Goal: Task Accomplishment & Management: Use online tool/utility

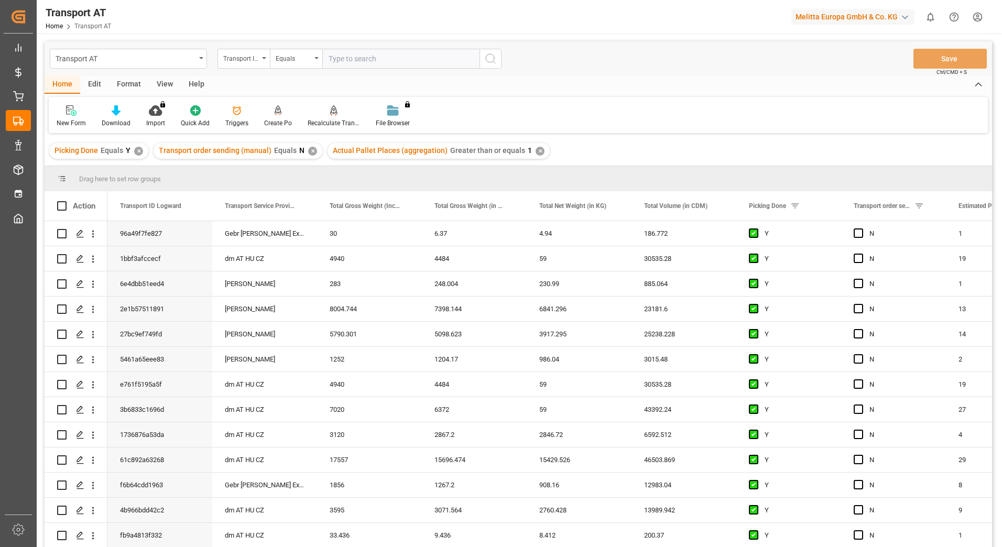
click at [166, 81] on div "View" at bounding box center [165, 85] width 32 height 18
click at [51, 107] on div "Default" at bounding box center [67, 116] width 36 height 23
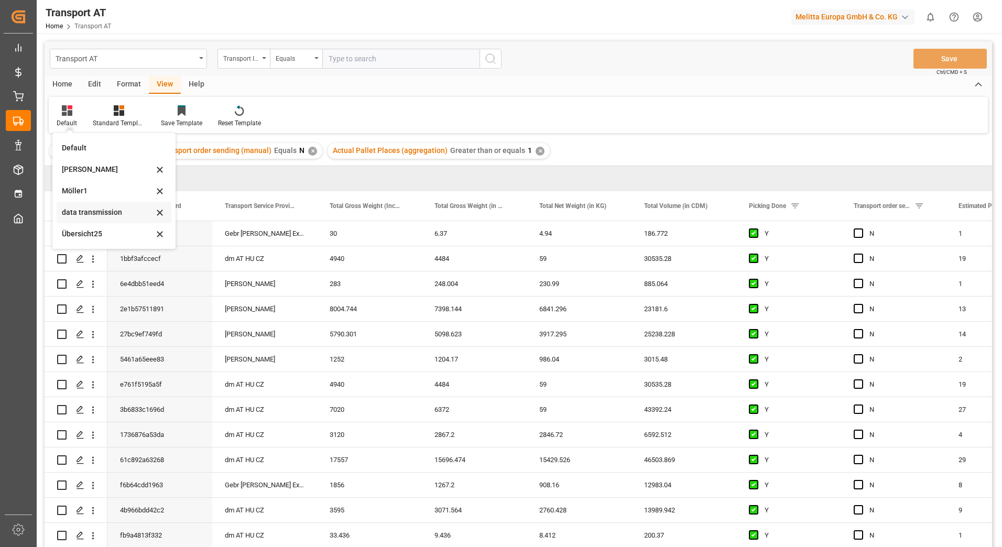
click at [91, 211] on div "data transmission" at bounding box center [108, 212] width 92 height 11
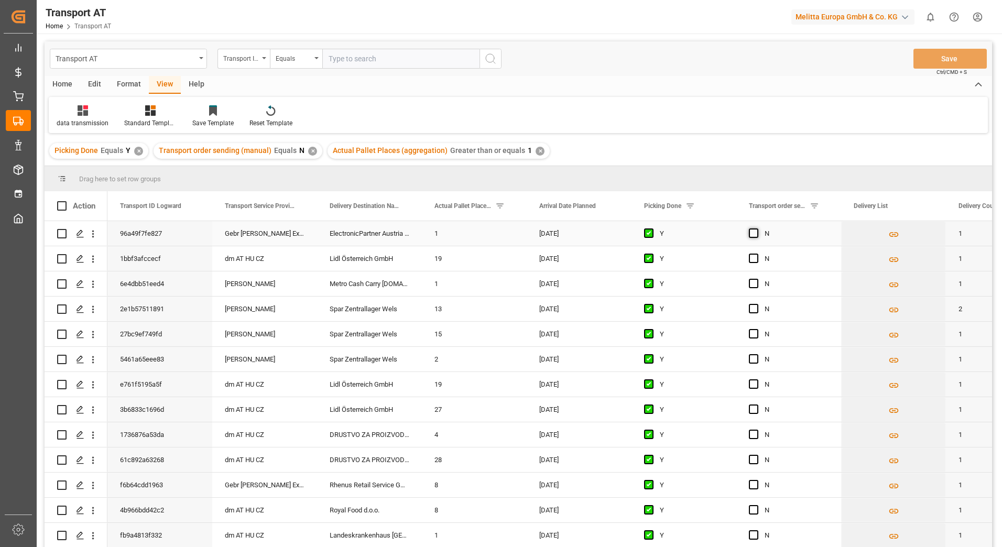
click at [753, 232] on span "Press SPACE to select this row." at bounding box center [753, 233] width 9 height 9
click at [757, 229] on input "Press SPACE to select this row." at bounding box center [757, 229] width 0 height 0
click at [754, 285] on span "Press SPACE to select this row." at bounding box center [753, 283] width 9 height 9
click at [757, 279] on input "Press SPACE to select this row." at bounding box center [757, 279] width 0 height 0
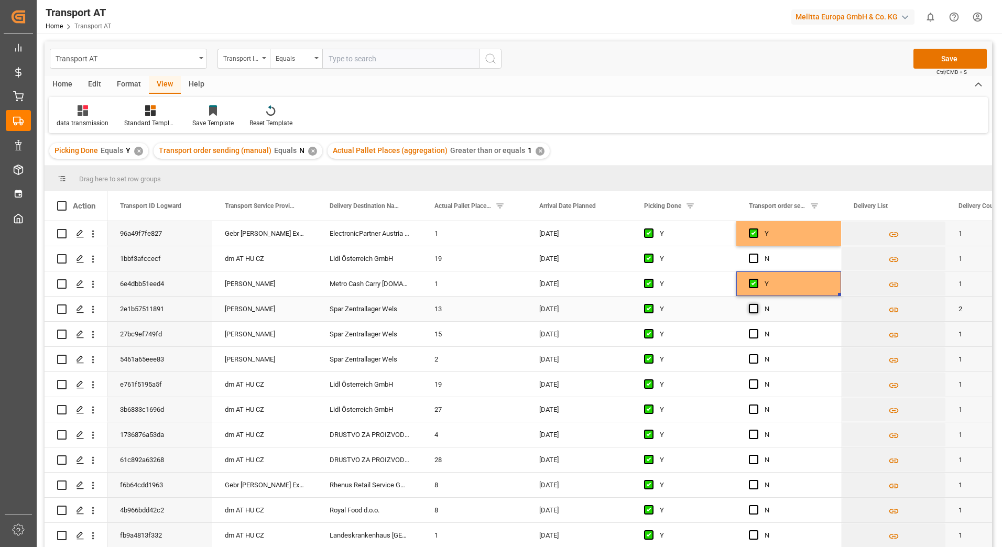
click at [753, 310] on span "Press SPACE to select this row." at bounding box center [753, 308] width 9 height 9
click at [757, 304] on input "Press SPACE to select this row." at bounding box center [757, 304] width 0 height 0
click at [754, 333] on span "Press SPACE to select this row." at bounding box center [753, 333] width 9 height 9
click at [757, 329] on input "Press SPACE to select this row." at bounding box center [757, 329] width 0 height 0
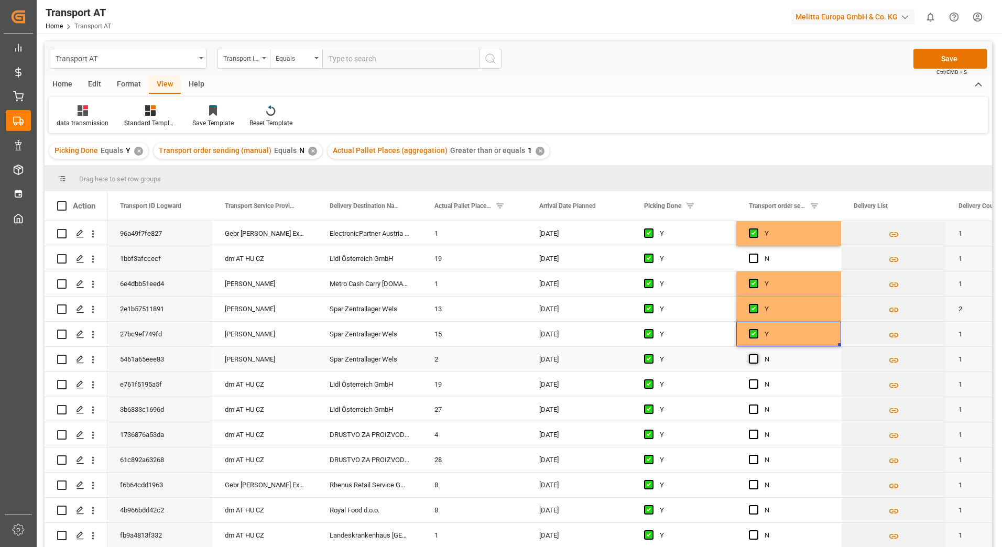
click at [752, 359] on span "Press SPACE to select this row." at bounding box center [753, 358] width 9 height 9
click at [757, 354] on input "Press SPACE to select this row." at bounding box center [757, 354] width 0 height 0
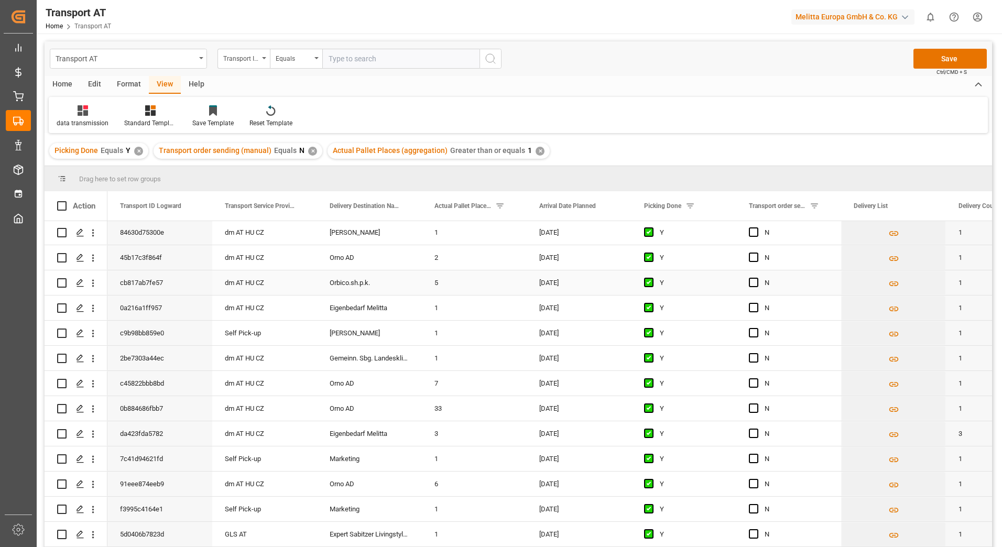
scroll to position [367, 0]
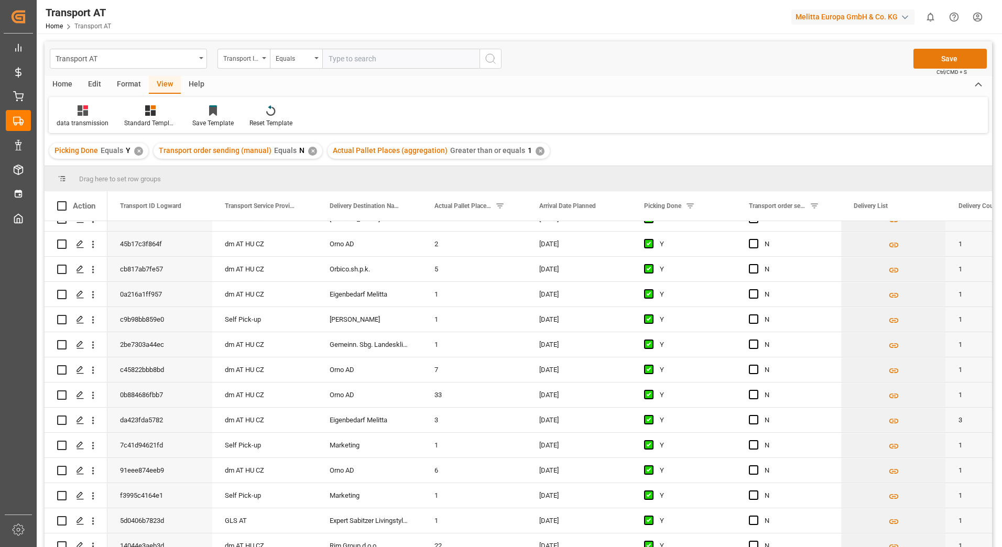
click at [936, 58] on button "Save" at bounding box center [950, 59] width 73 height 20
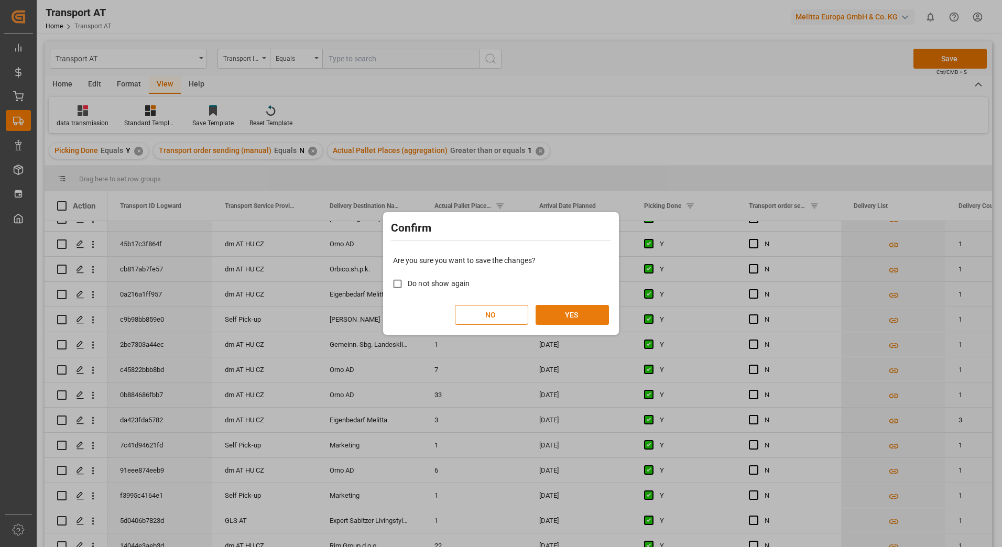
click at [544, 316] on button "YES" at bounding box center [572, 315] width 73 height 20
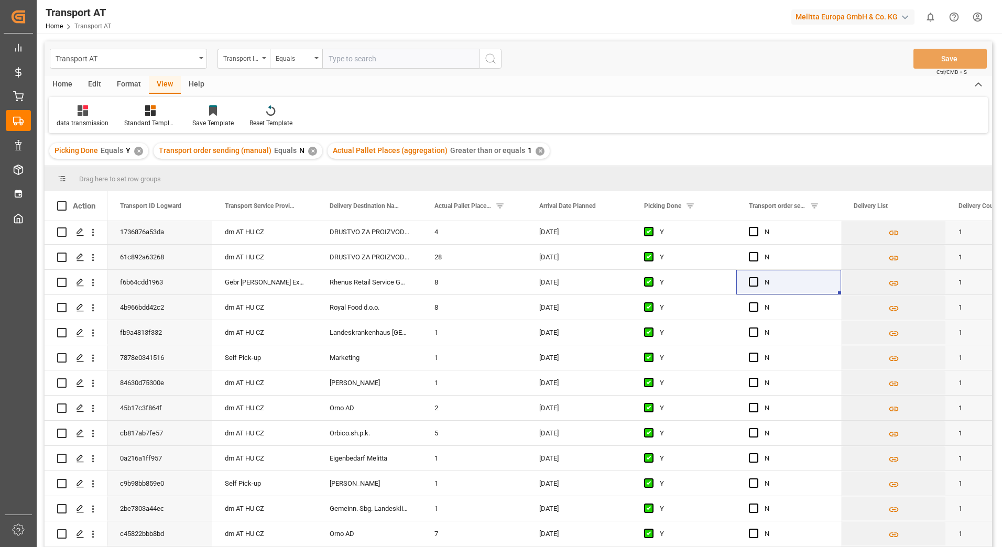
scroll to position [0, 0]
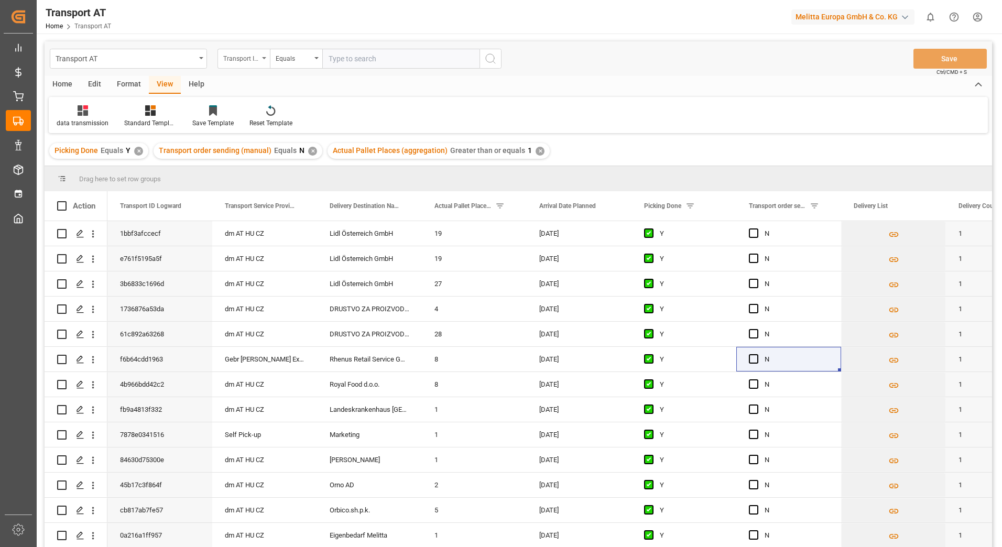
click at [262, 56] on div "Transport ID Logward" at bounding box center [244, 59] width 52 height 20
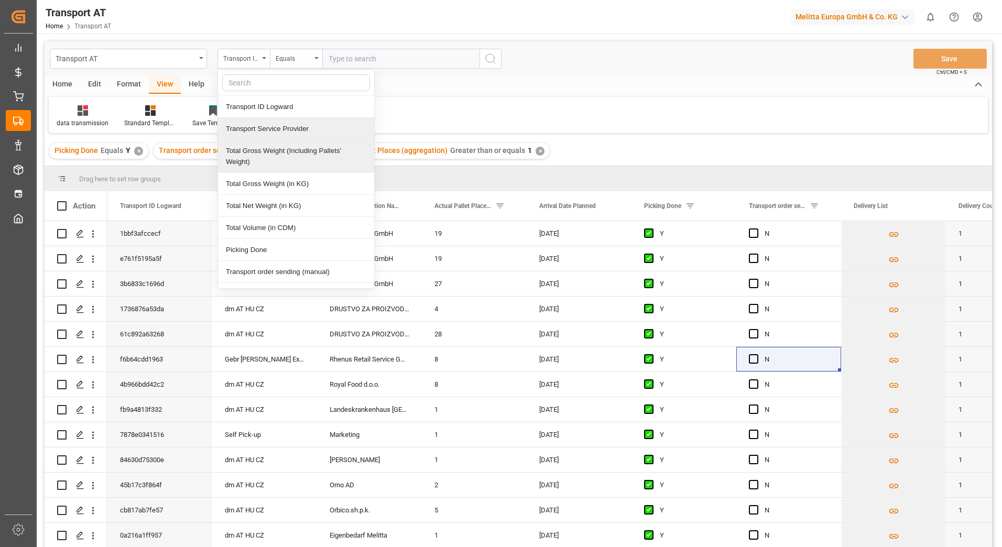
click at [271, 127] on div "Transport Service Provider" at bounding box center [296, 129] width 156 height 22
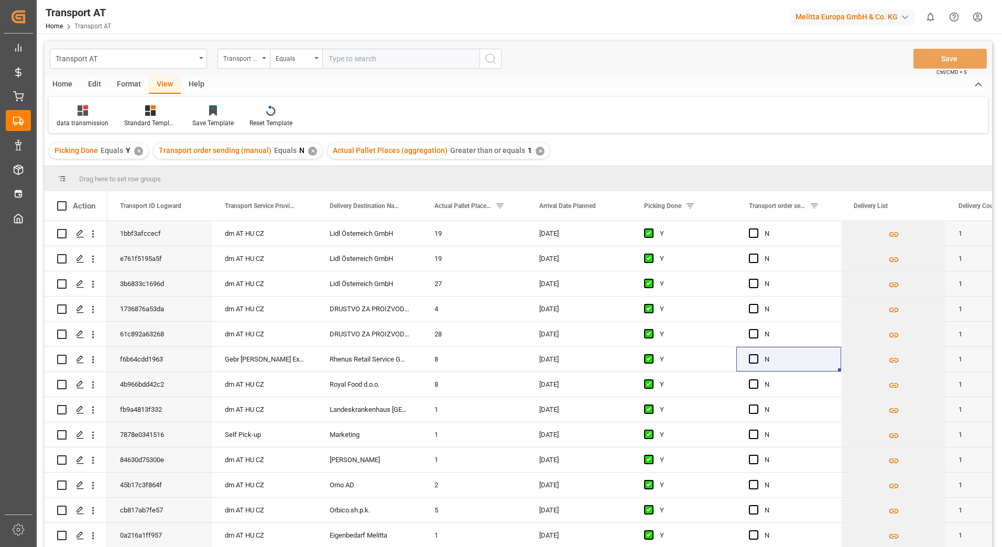
click at [351, 59] on input "text" at bounding box center [400, 59] width 157 height 20
type input "B"
type input "gebr weiss"
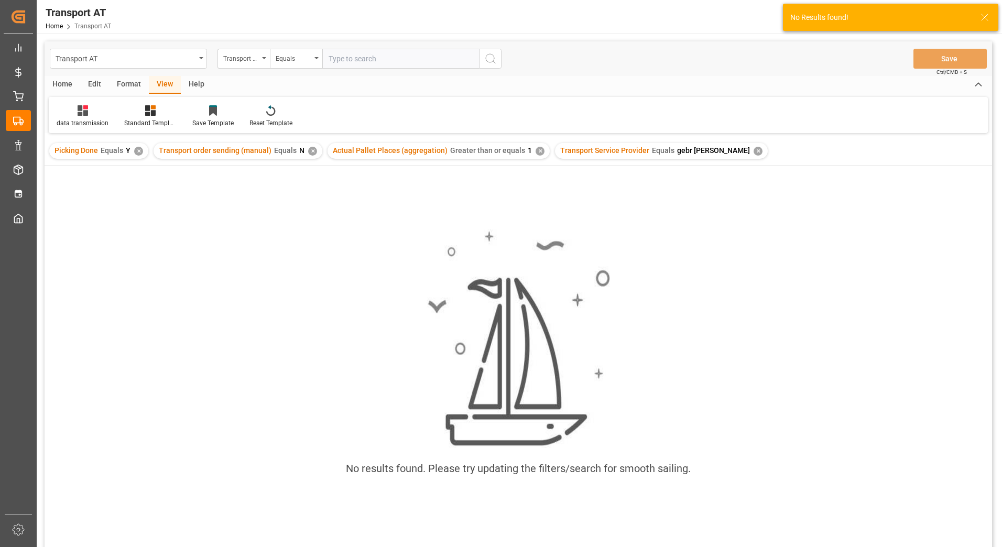
click at [536, 148] on div "✕" at bounding box center [540, 151] width 9 height 9
